Goal: Task Accomplishment & Management: Use online tool/utility

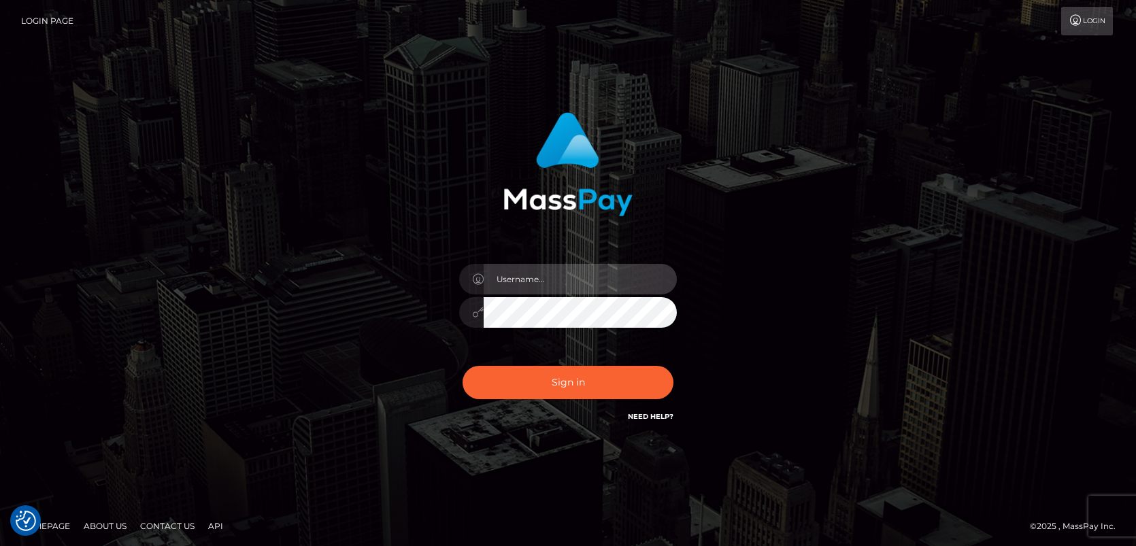
click at [548, 280] on input "text" at bounding box center [580, 279] width 193 height 31
type input "mislam"
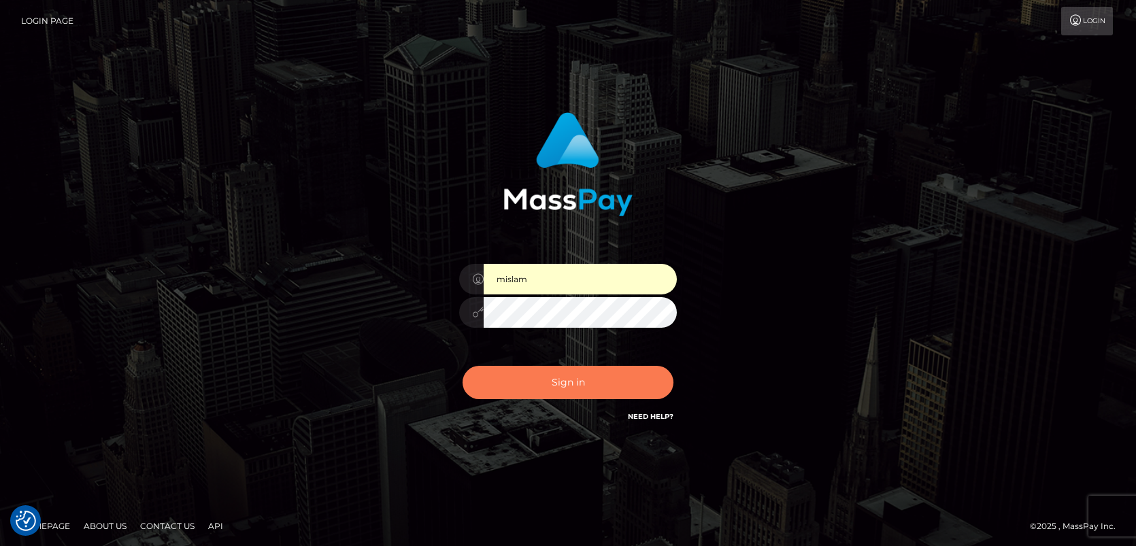
click at [529, 387] on button "Sign in" at bounding box center [568, 382] width 211 height 33
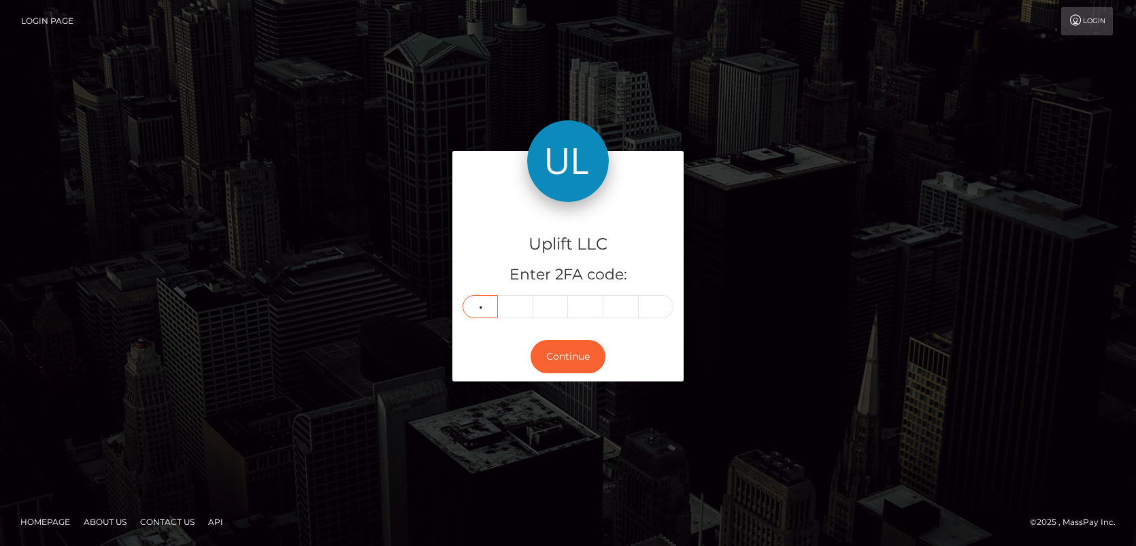
type input "2"
type input "4"
type input "5"
type input "7"
type input "8"
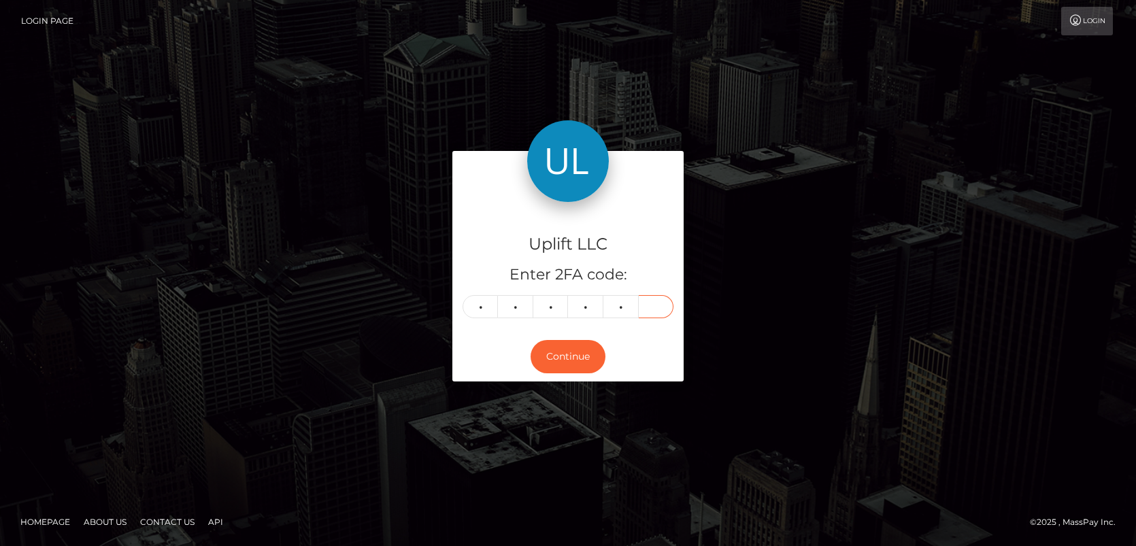
type input "8"
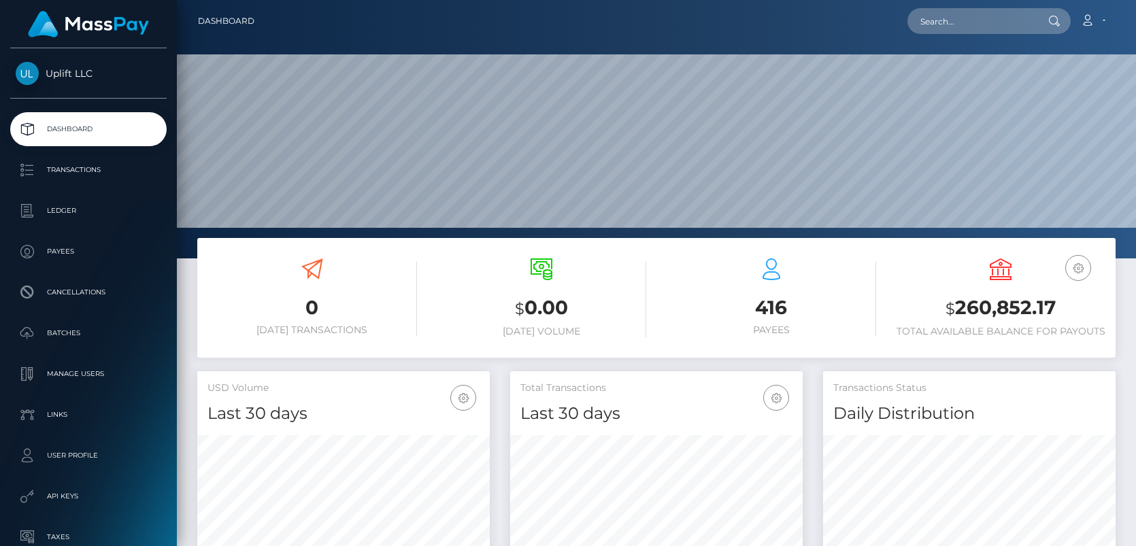
scroll to position [241, 292]
click at [69, 333] on p "Batches" at bounding box center [89, 333] width 146 height 20
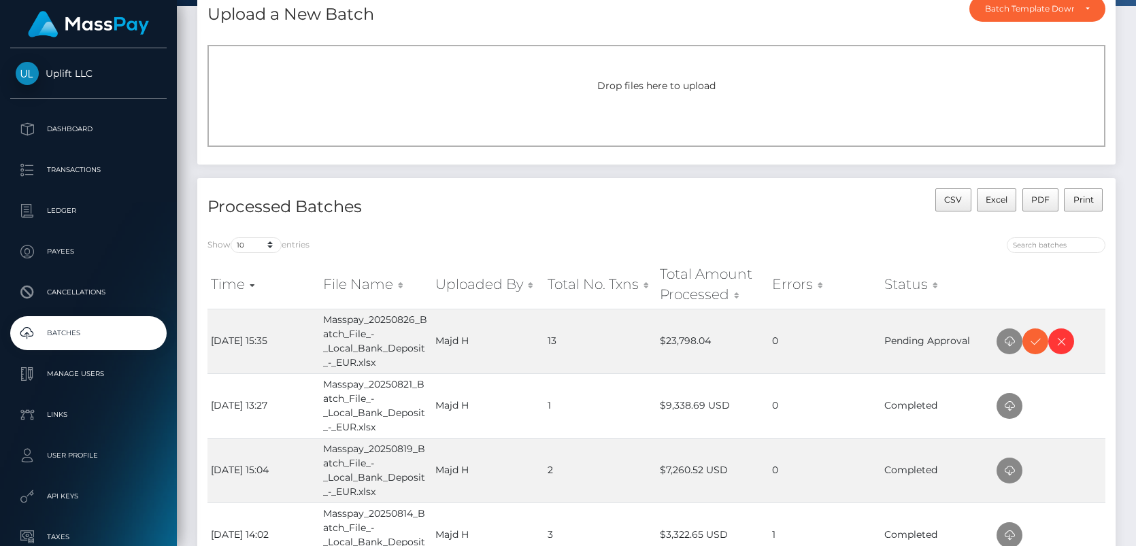
scroll to position [119, 0]
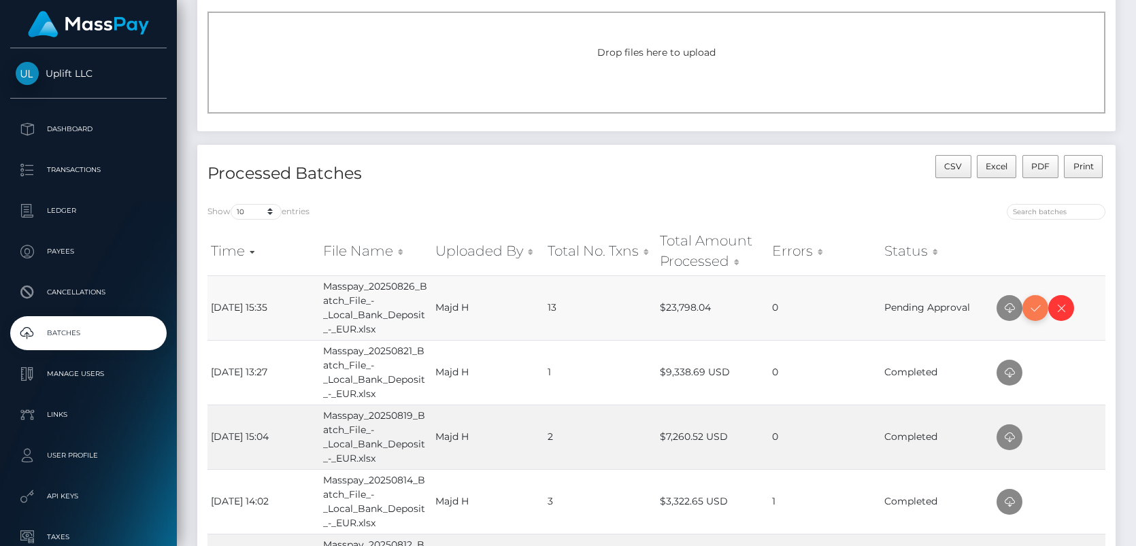
click at [1034, 307] on icon at bounding box center [1035, 308] width 16 height 17
